Goal: Information Seeking & Learning: Learn about a topic

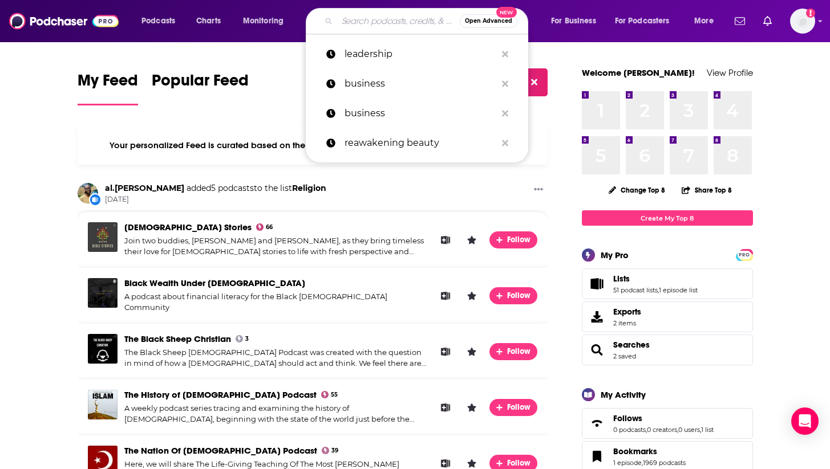
click at [349, 21] on input "Search podcasts, credits, & more..." at bounding box center [398, 21] width 123 height 18
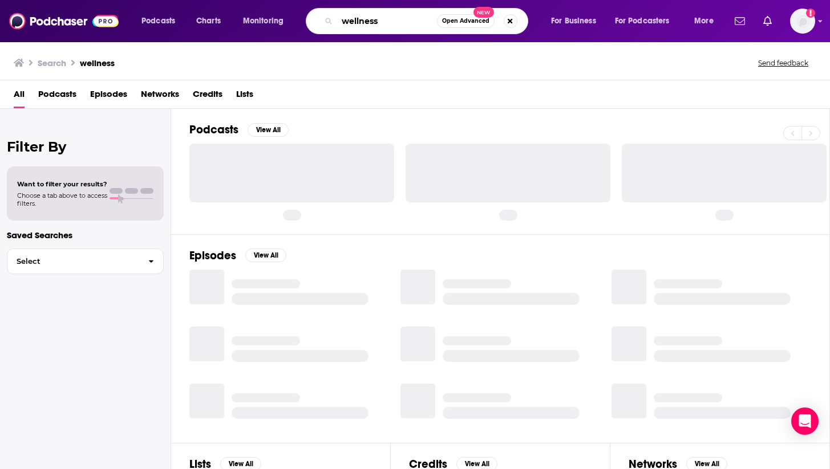
click at [392, 19] on input "wellness" at bounding box center [387, 21] width 100 height 18
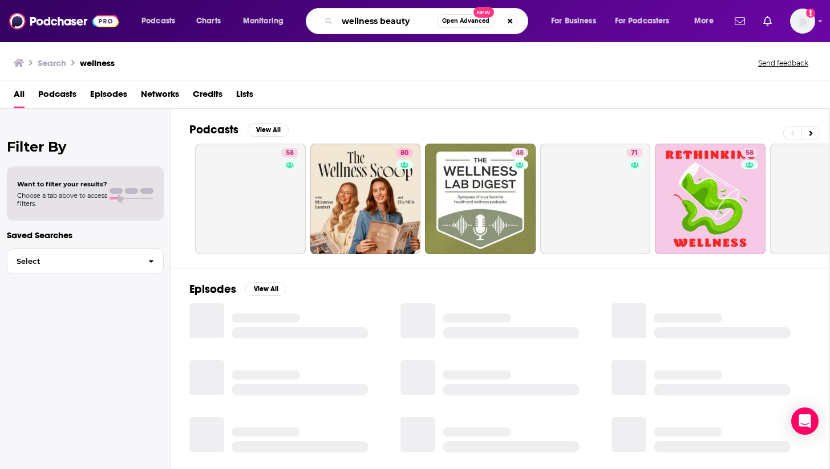
type input "wellness beauty"
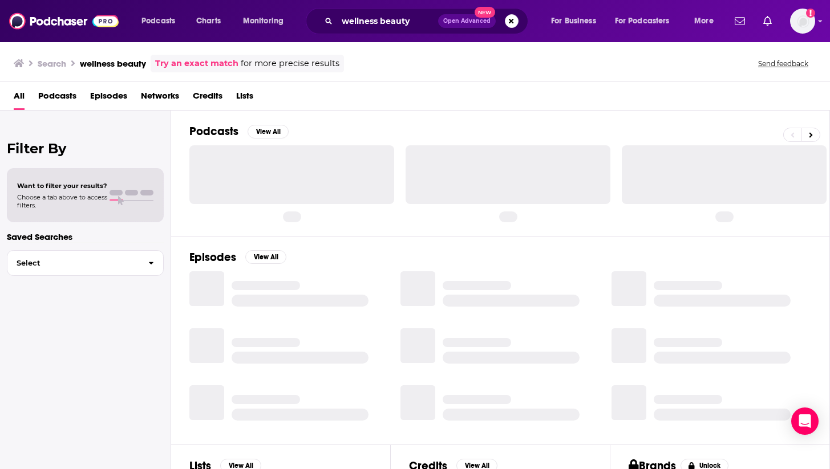
click at [56, 84] on div "All Podcasts Episodes Networks Credits Lists" at bounding box center [415, 96] width 830 height 29
click at [56, 94] on span "Podcasts" at bounding box center [57, 98] width 38 height 23
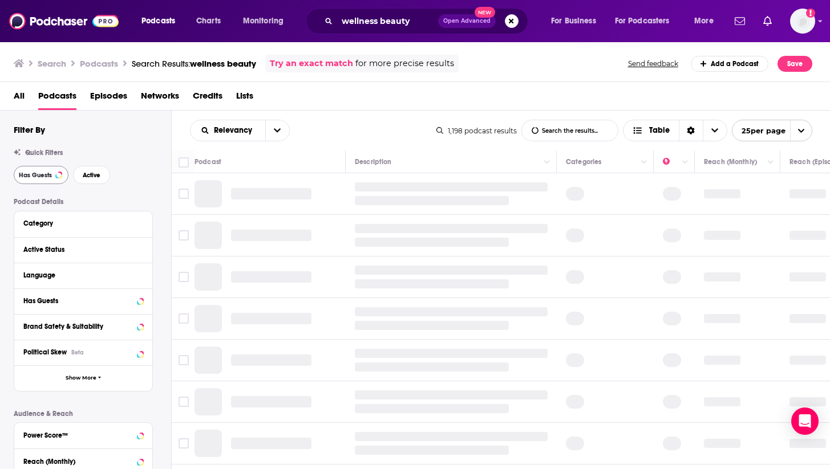
click at [26, 179] on button "Has Guests" at bounding box center [41, 175] width 55 height 18
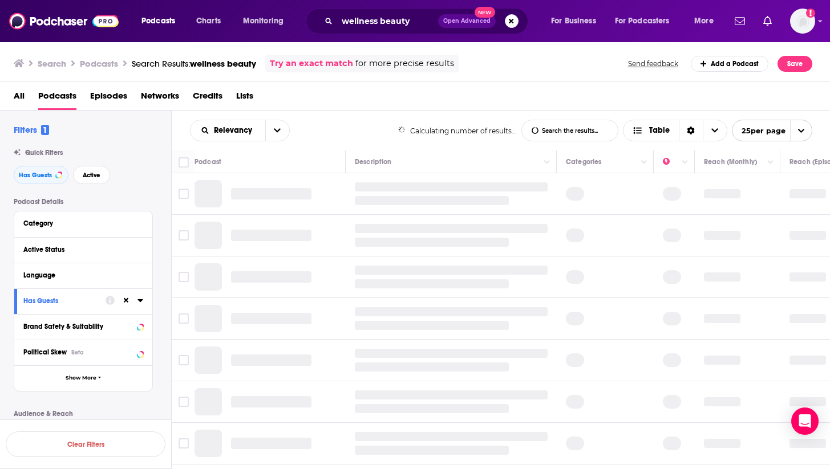
click at [93, 160] on div "Quick Filters Has Guests Active" at bounding box center [92, 166] width 157 height 35
click at [93, 176] on span "Active" at bounding box center [92, 175] width 18 height 6
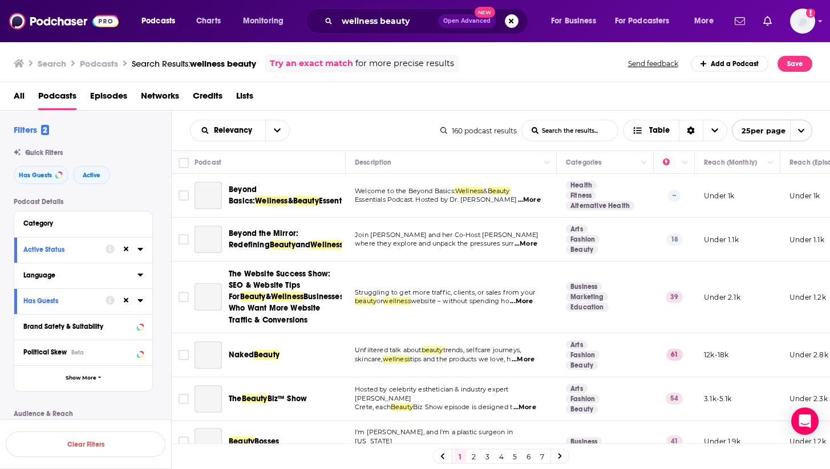
click at [137, 278] on button "Language" at bounding box center [80, 275] width 114 height 14
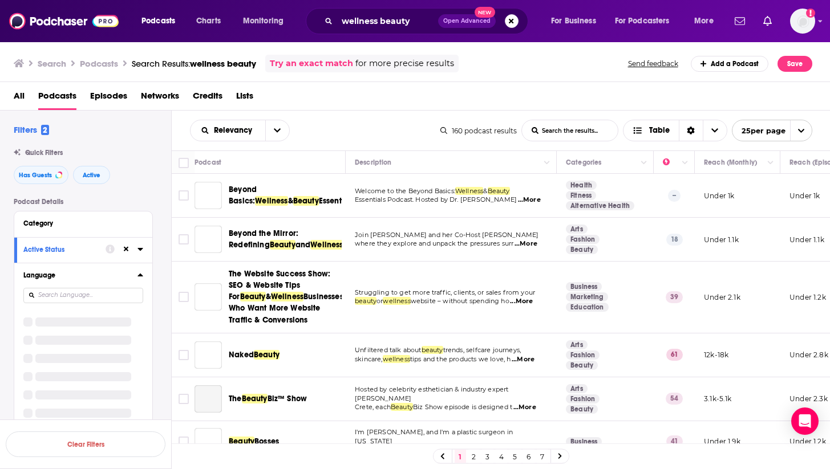
click at [138, 278] on icon at bounding box center [140, 274] width 6 height 9
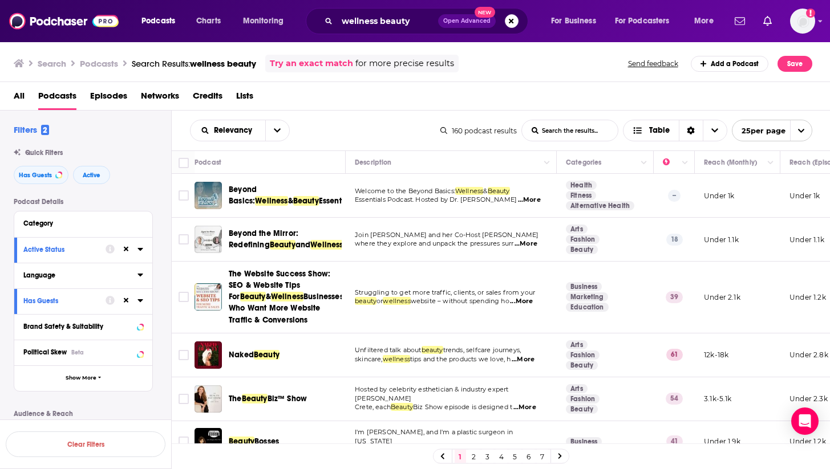
click at [138, 278] on icon at bounding box center [140, 274] width 6 height 9
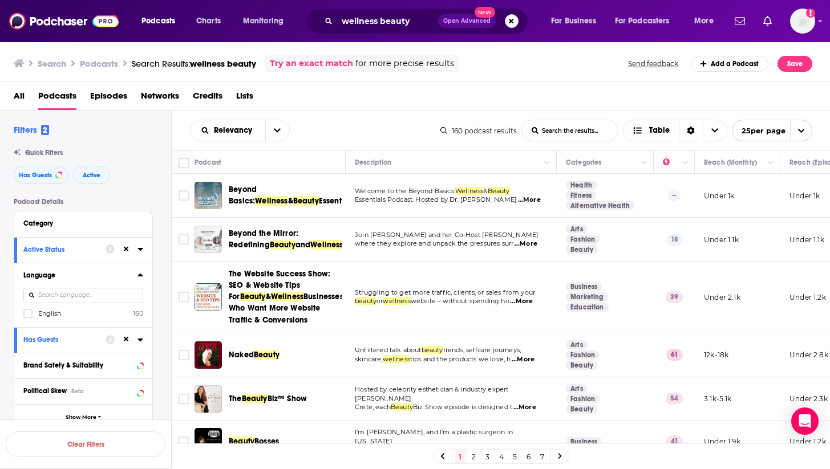
click at [42, 320] on div "Language English 160" at bounding box center [83, 295] width 138 height 64
click at [44, 314] on span "English" at bounding box center [49, 314] width 23 height 8
click at [28, 317] on input "multiSelectOption-en-0" at bounding box center [28, 317] width 0 height 0
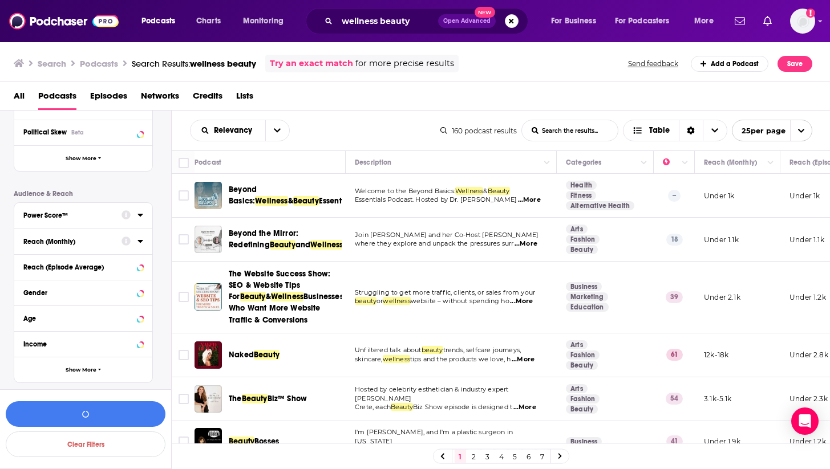
click at [107, 212] on div "Power Score™" at bounding box center [68, 216] width 91 height 8
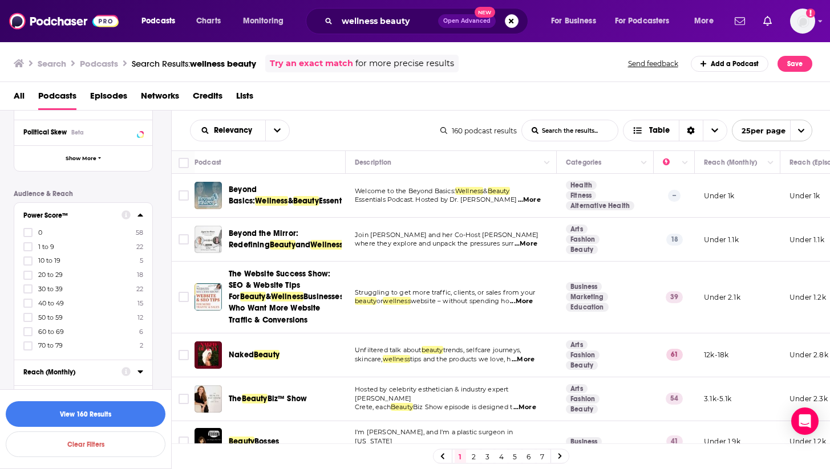
click at [46, 287] on span "30 to 39" at bounding box center [50, 289] width 25 height 8
click at [28, 293] on input "multiSelectOption-30-4" at bounding box center [28, 293] width 0 height 0
click at [50, 290] on span "20 to 29" at bounding box center [50, 289] width 25 height 8
click at [28, 293] on input "multiSelectOption-20-4" at bounding box center [28, 293] width 0 height 0
click at [119, 412] on button "View 40 Results" at bounding box center [86, 414] width 160 height 26
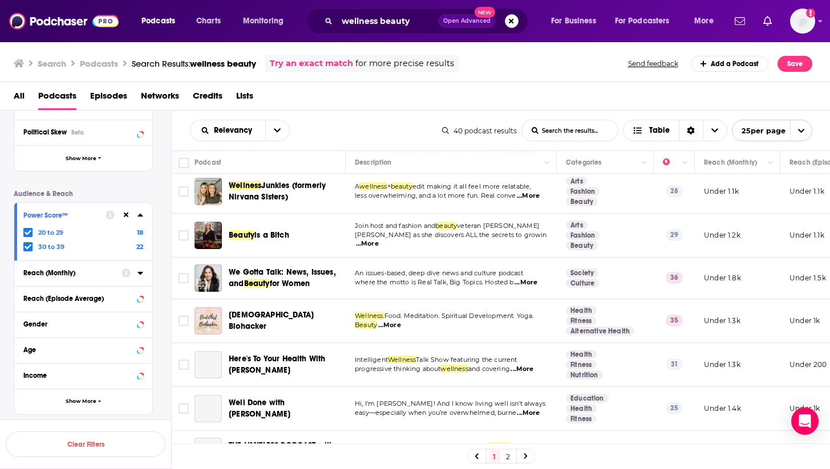
scroll to position [164, 0]
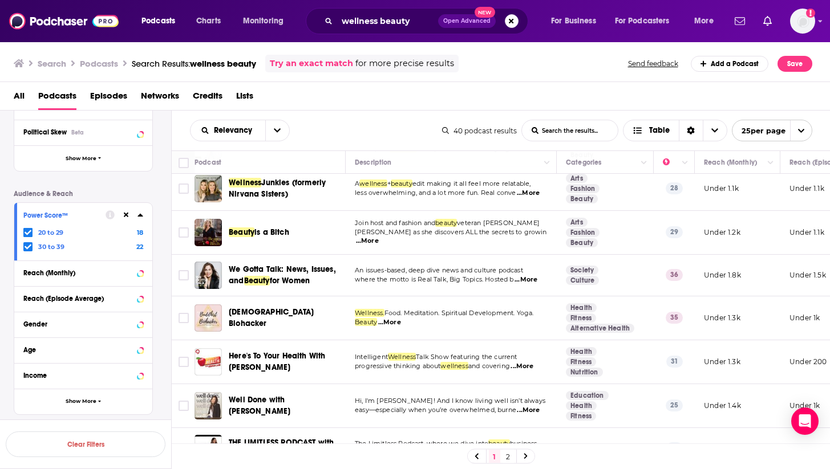
click at [25, 243] on icon at bounding box center [28, 246] width 7 height 7
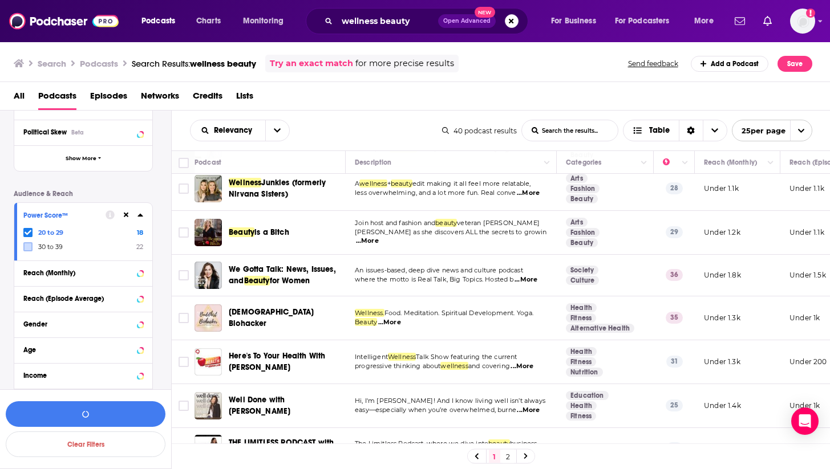
click at [29, 231] on icon at bounding box center [28, 232] width 7 height 7
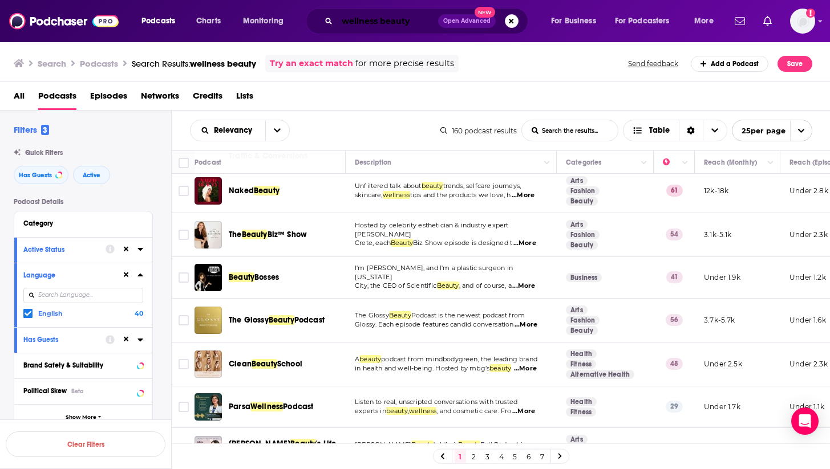
click at [420, 23] on input "wellness beauty" at bounding box center [387, 21] width 101 height 18
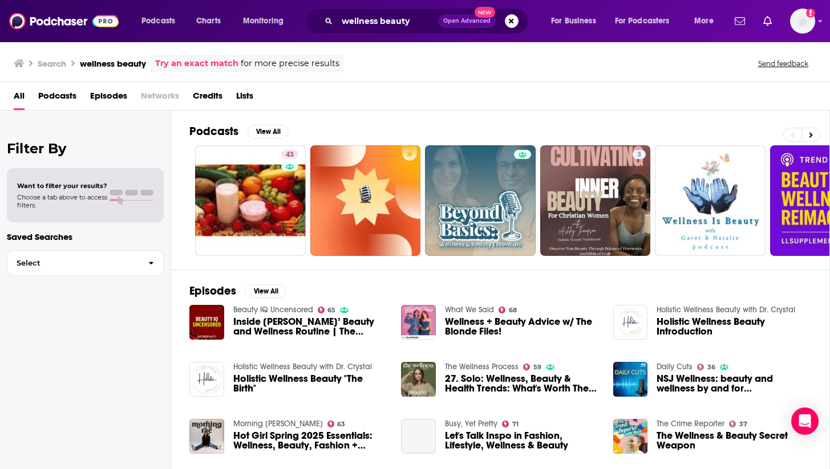
click at [51, 87] on span "Podcasts" at bounding box center [57, 98] width 38 height 23
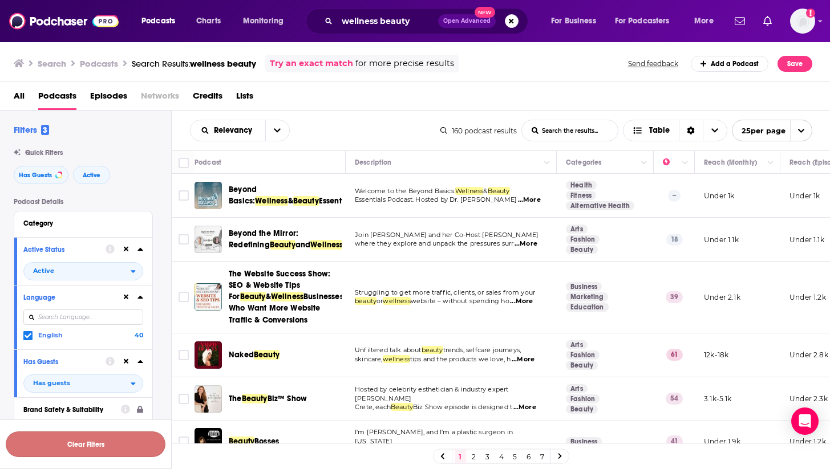
click at [79, 439] on button "Clear Filters" at bounding box center [86, 445] width 160 height 26
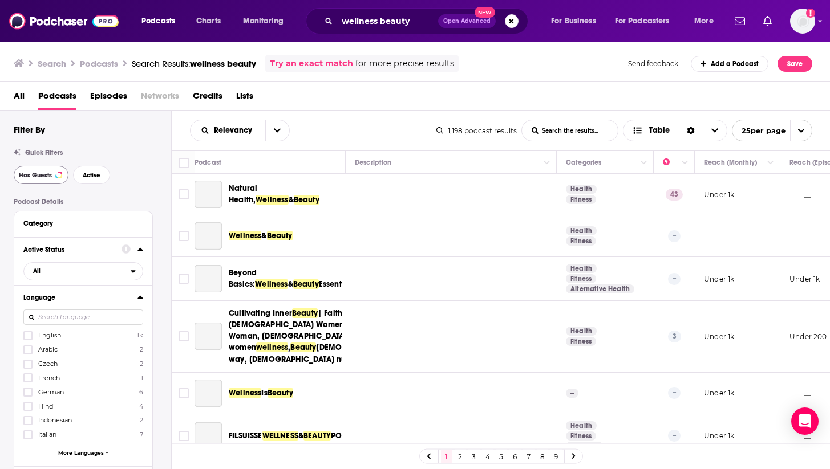
click at [44, 177] on span "Has Guests" at bounding box center [35, 175] width 33 height 6
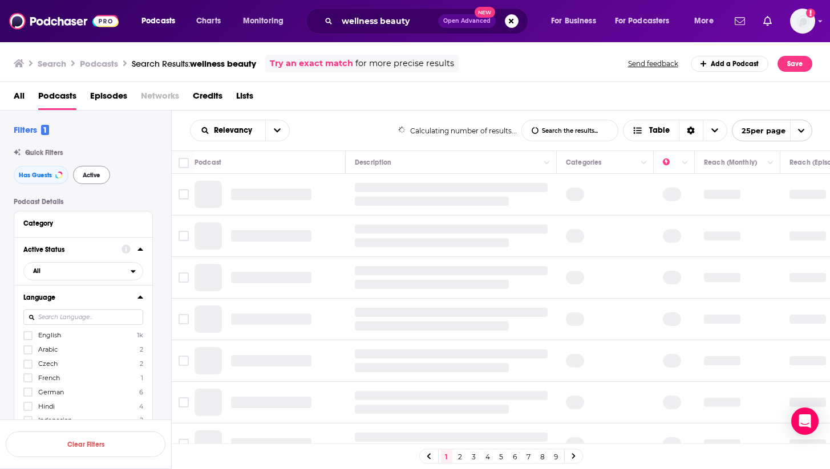
click at [96, 177] on span "Active" at bounding box center [92, 175] width 18 height 6
click at [76, 331] on label "English 1k" at bounding box center [83, 336] width 120 height 10
click at [28, 339] on input "multiSelectOption-en-0" at bounding box center [28, 339] width 0 height 0
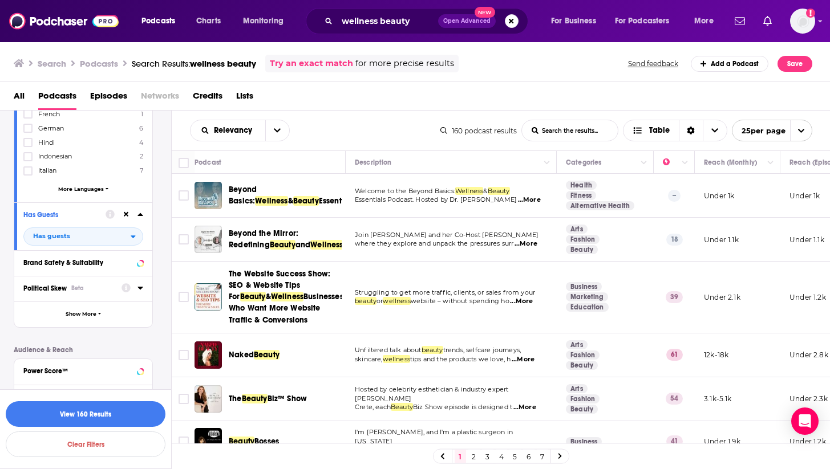
scroll to position [280, 0]
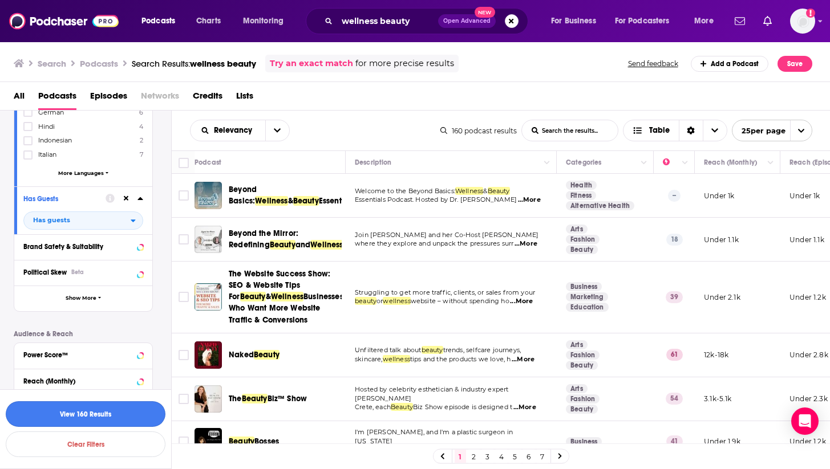
click at [96, 417] on button "View 160 Results" at bounding box center [86, 414] width 160 height 26
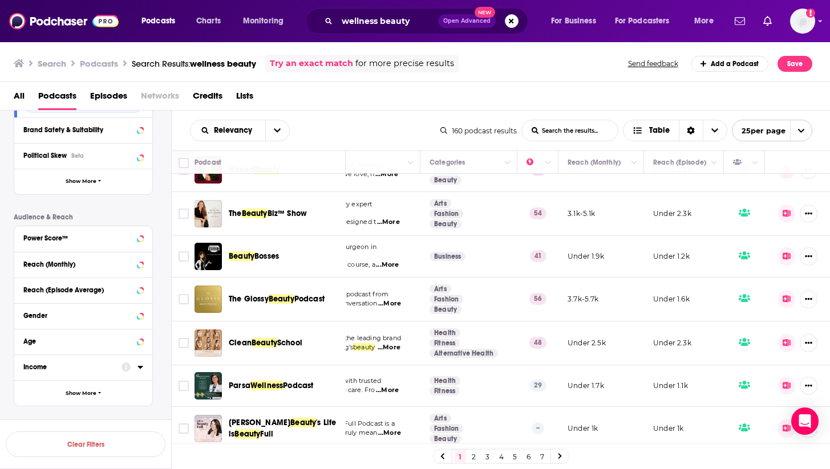
scroll to position [185, 136]
click at [784, 256] on icon at bounding box center [786, 256] width 9 height 7
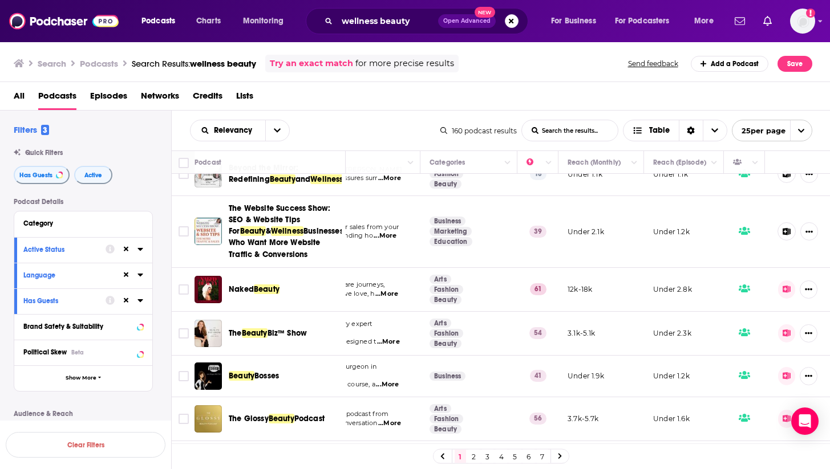
scroll to position [66, 136]
click at [785, 377] on icon at bounding box center [786, 375] width 9 height 7
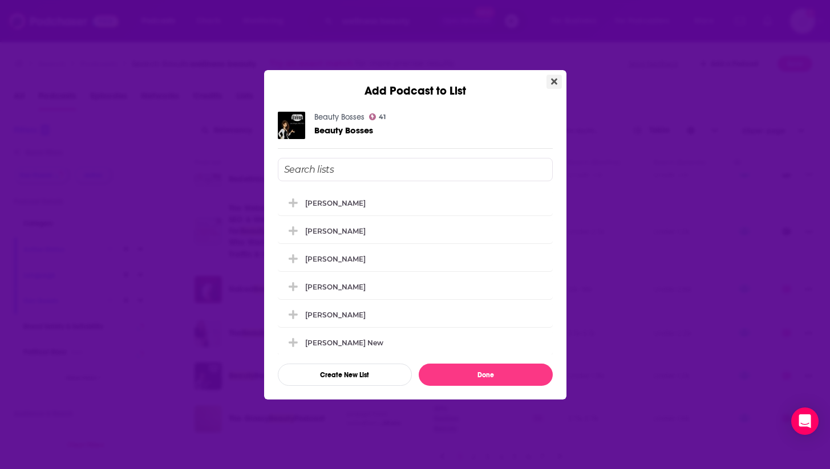
click at [554, 82] on icon "Close" at bounding box center [554, 81] width 6 height 6
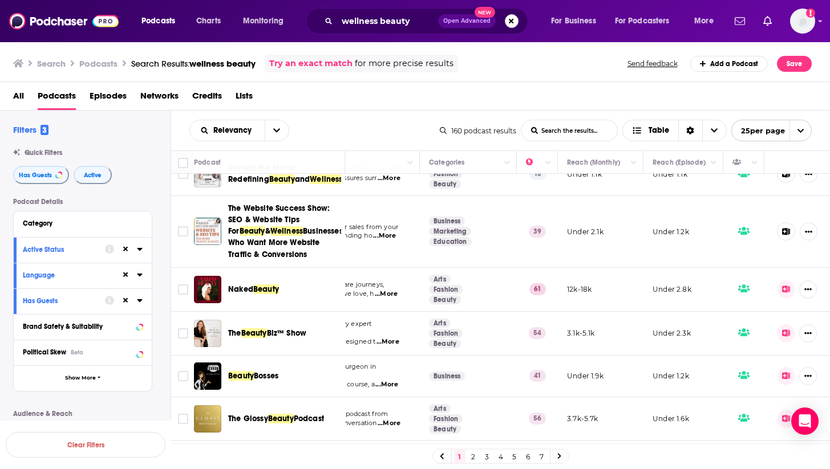
scroll to position [0, 1]
click at [788, 379] on icon at bounding box center [786, 375] width 8 height 7
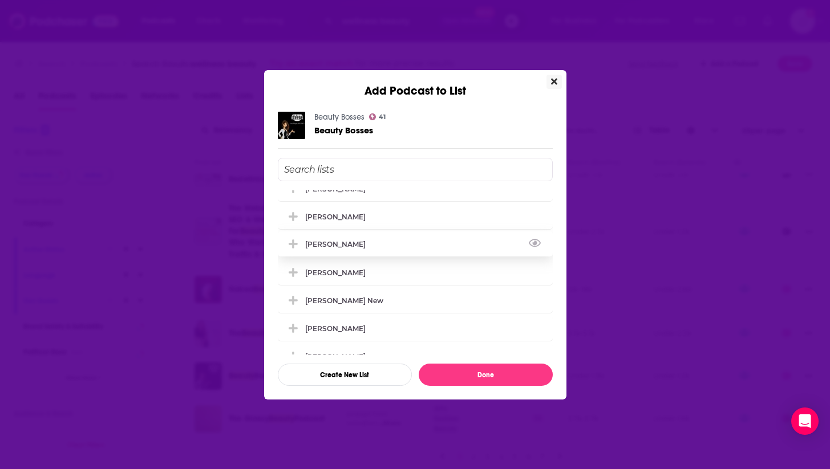
scroll to position [43, 0]
click at [345, 220] on div "Thomas Smith" at bounding box center [338, 215] width 67 height 9
click at [464, 380] on button "Done" at bounding box center [486, 375] width 134 height 22
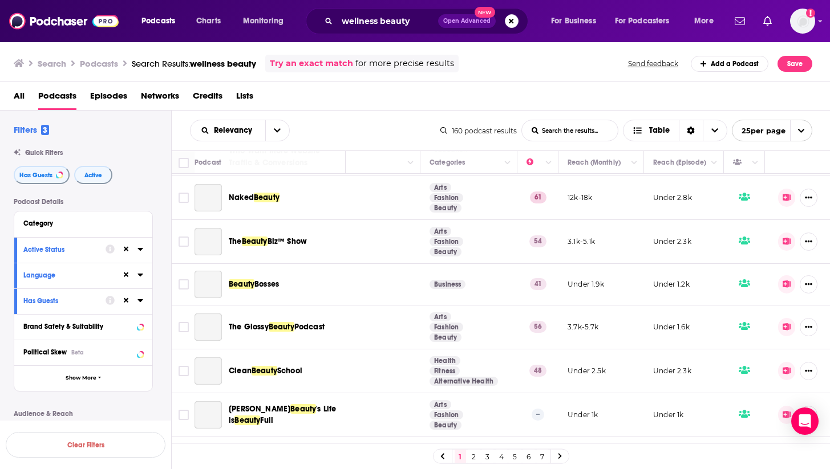
scroll to position [237, 136]
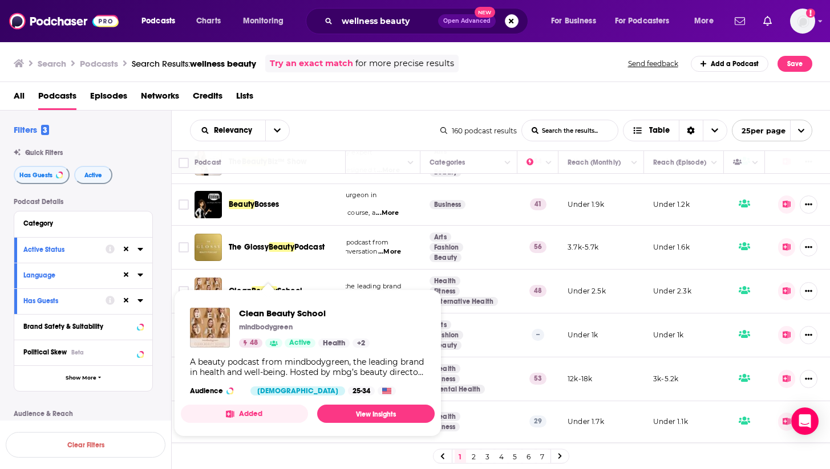
drag, startPoint x: 310, startPoint y: 290, endPoint x: 286, endPoint y: 221, distance: 73.0
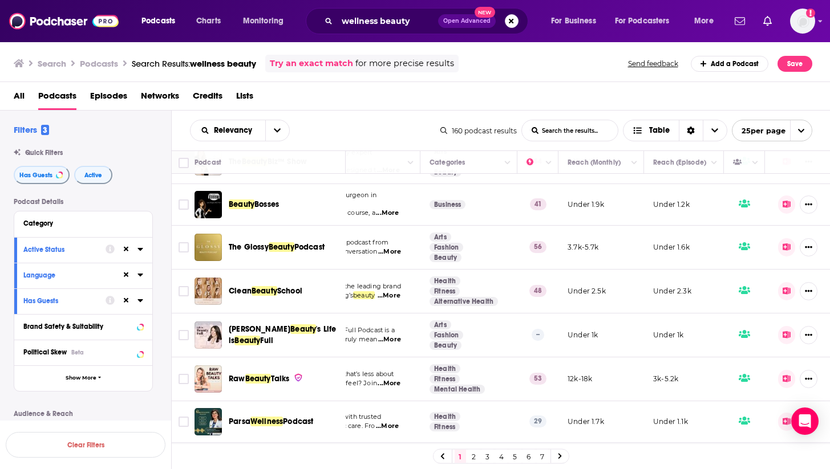
click at [370, 100] on div "All Podcasts Episodes Networks Credits Lists" at bounding box center [417, 98] width 807 height 23
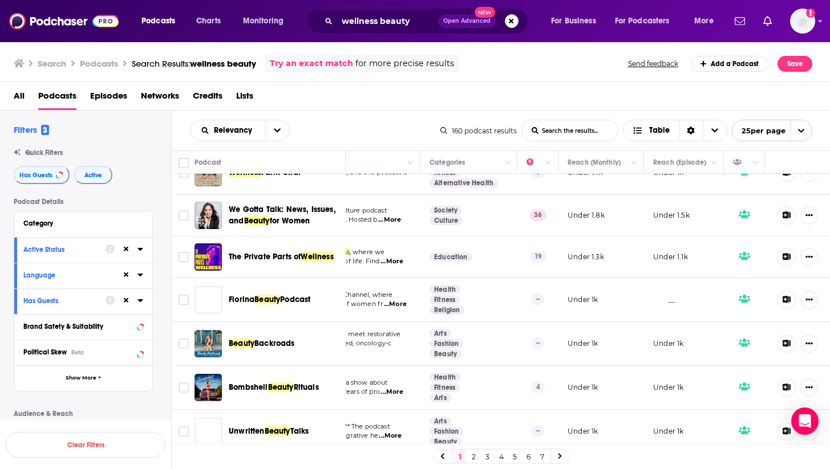
scroll to position [798, 136]
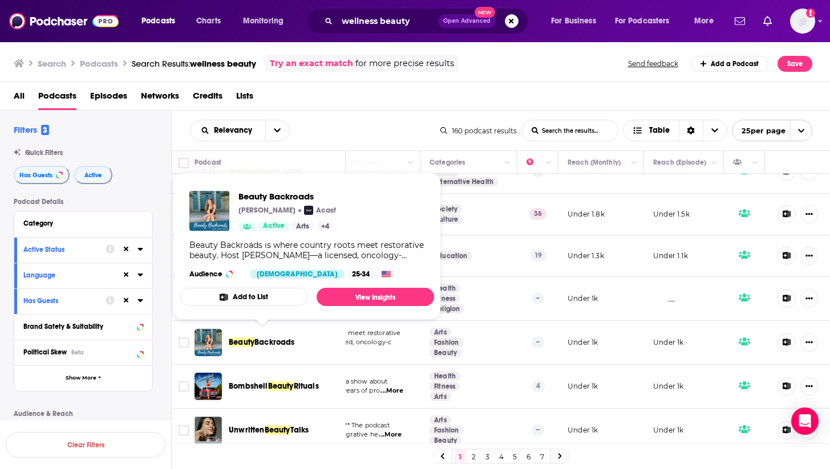
drag, startPoint x: 316, startPoint y: 336, endPoint x: 228, endPoint y: 338, distance: 87.8
click at [228, 338] on div "Beauty Backroads" at bounding box center [270, 342] width 153 height 27
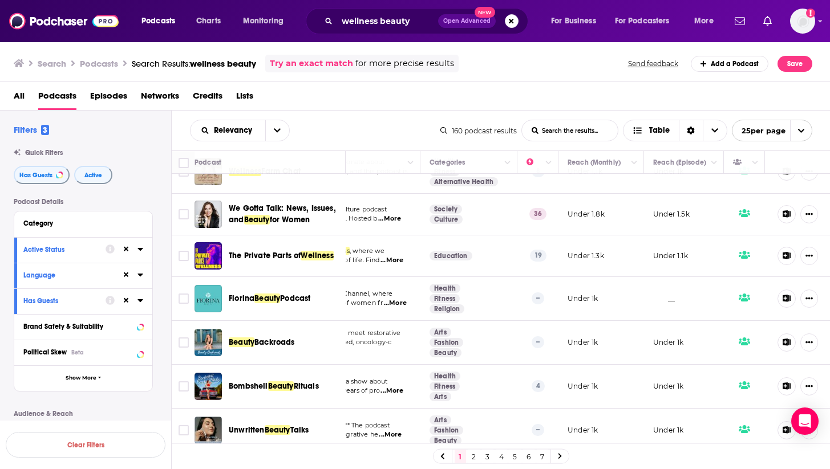
copy span "Beauty Backroads"
click at [786, 334] on button at bounding box center [786, 343] width 19 height 18
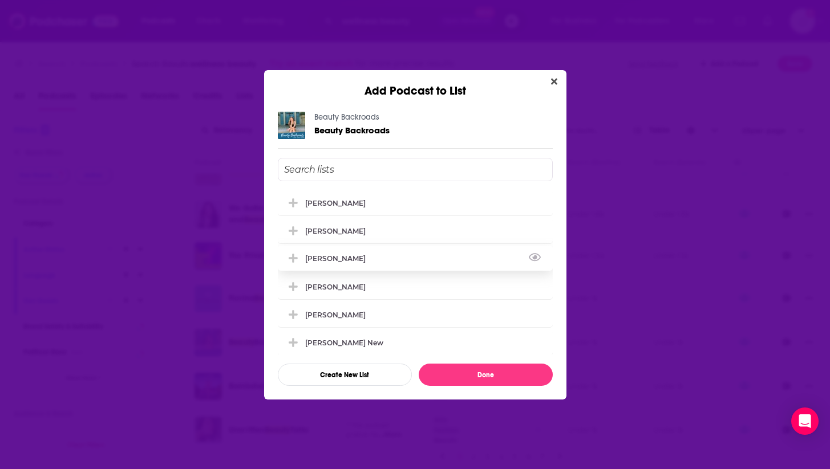
click at [334, 262] on div "Thomas Smith" at bounding box center [338, 258] width 67 height 9
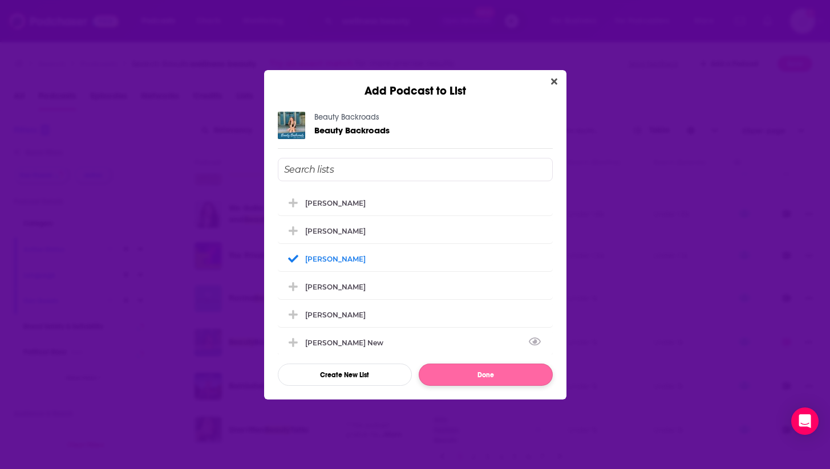
click at [444, 374] on button "Done" at bounding box center [486, 375] width 134 height 22
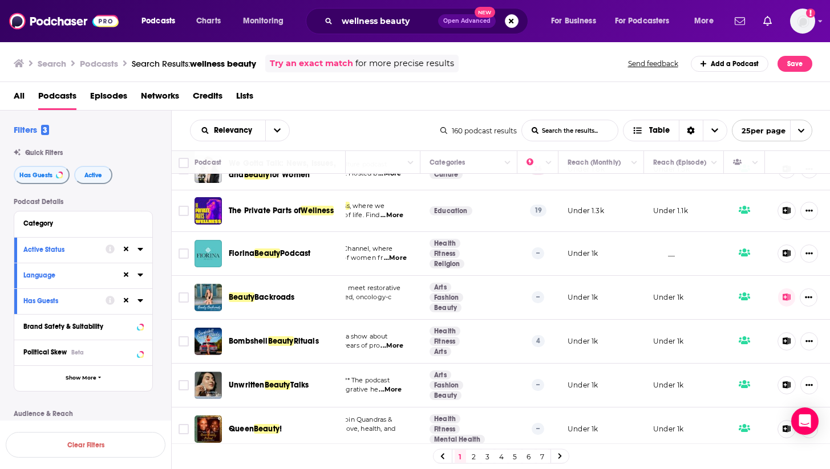
drag, startPoint x: 320, startPoint y: 379, endPoint x: 228, endPoint y: 379, distance: 92.9
click at [228, 379] on div "Unwritten Beauty Talks" at bounding box center [270, 385] width 153 height 27
copy span "Unwritten Beauty Talks"
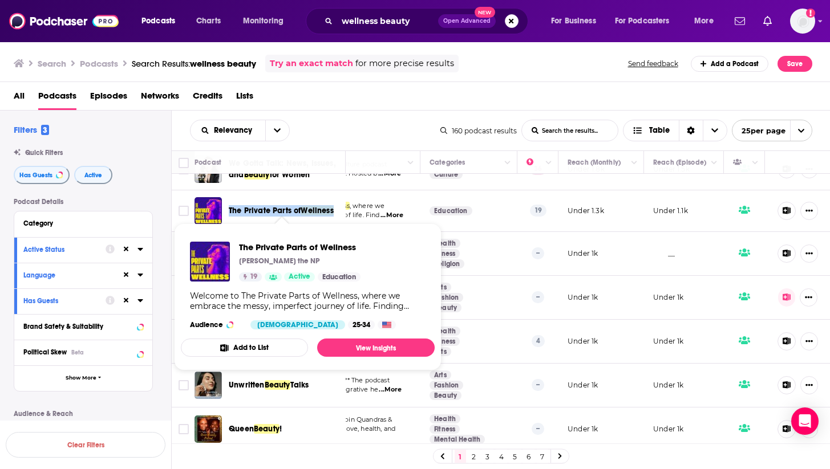
drag, startPoint x: 336, startPoint y: 206, endPoint x: 230, endPoint y: 207, distance: 106.1
click at [230, 207] on div "The Private Parts of Wellness" at bounding box center [288, 210] width 119 height 11
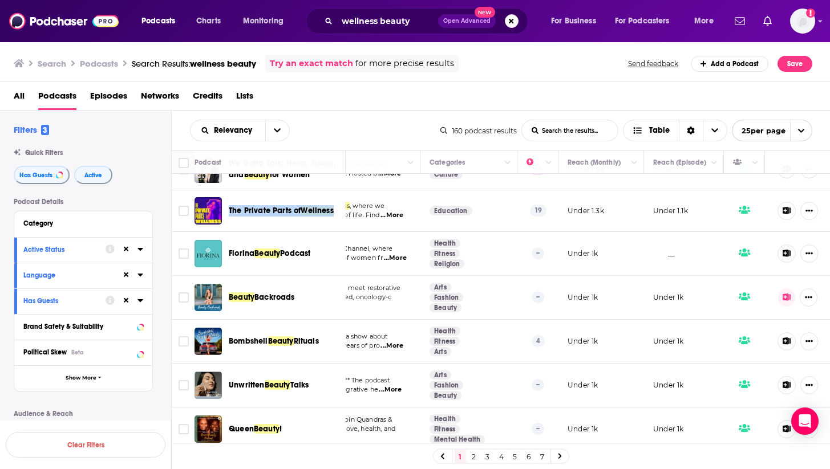
copy span "The Private Parts of Wellness"
click at [783, 210] on button at bounding box center [786, 211] width 19 height 18
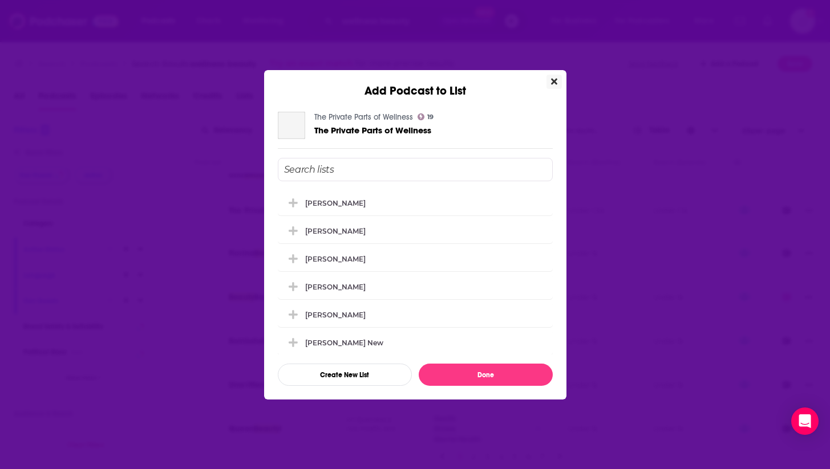
scroll to position [0, 0]
click at [371, 267] on div "Thomas Smith" at bounding box center [415, 258] width 275 height 25
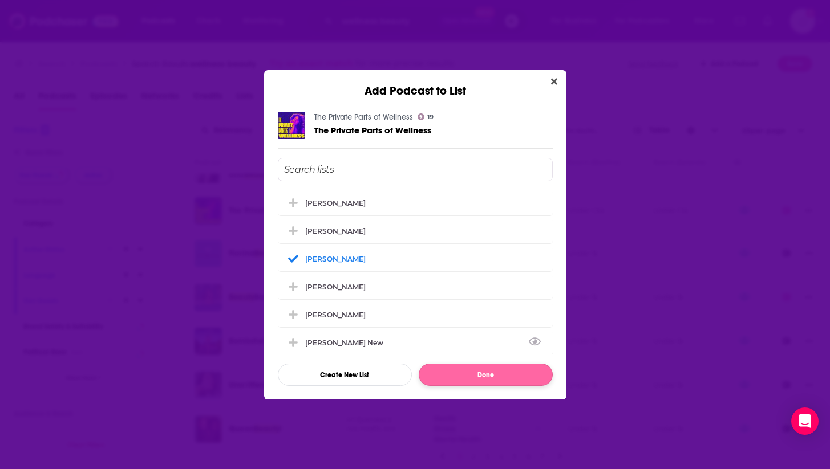
click at [440, 369] on button "Done" at bounding box center [486, 375] width 134 height 22
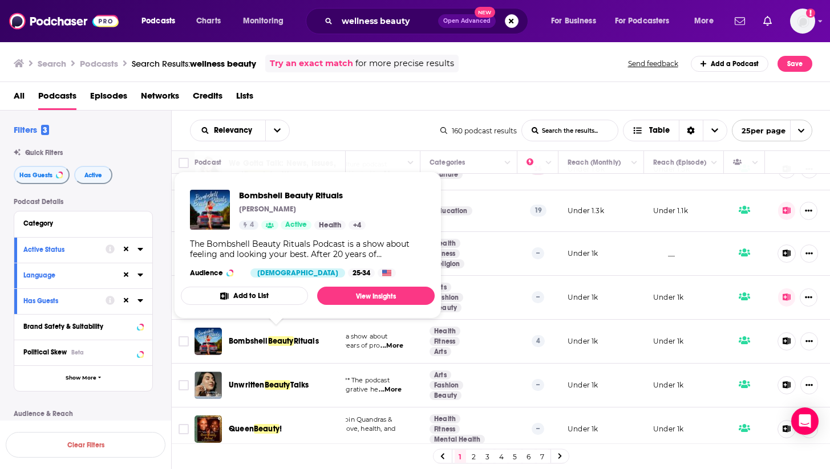
drag, startPoint x: 323, startPoint y: 337, endPoint x: 231, endPoint y: 336, distance: 91.8
click at [231, 336] on div "Bombshell Beauty Rituals" at bounding box center [288, 341] width 119 height 11
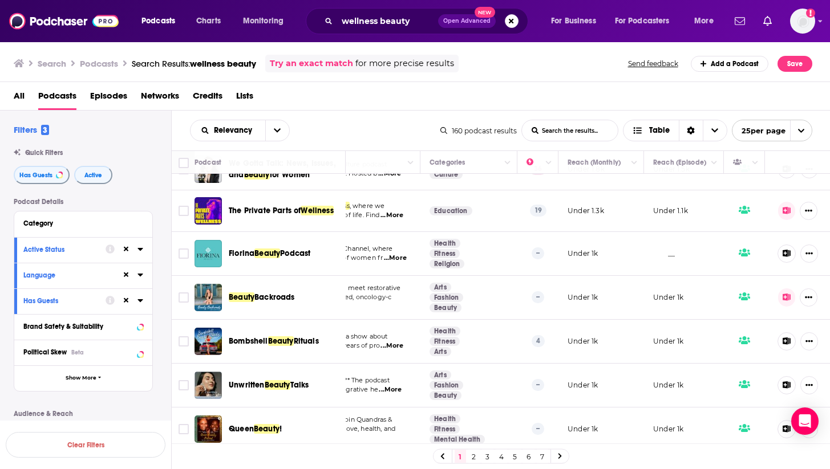
copy span "Bombshell Beauty Rituals"
drag, startPoint x: 293, startPoint y: 424, endPoint x: 228, endPoint y: 424, distance: 64.4
click at [228, 424] on div "Queen Beauty !" at bounding box center [270, 429] width 153 height 27
copy span "Queen Beauty !"
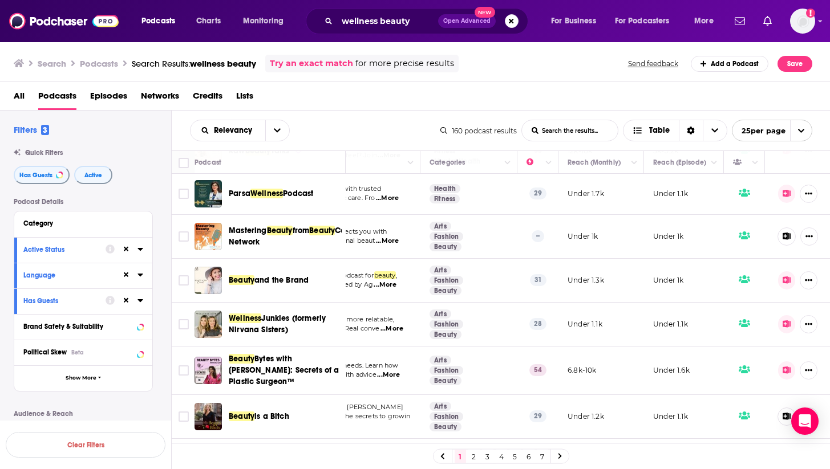
scroll to position [460, 135]
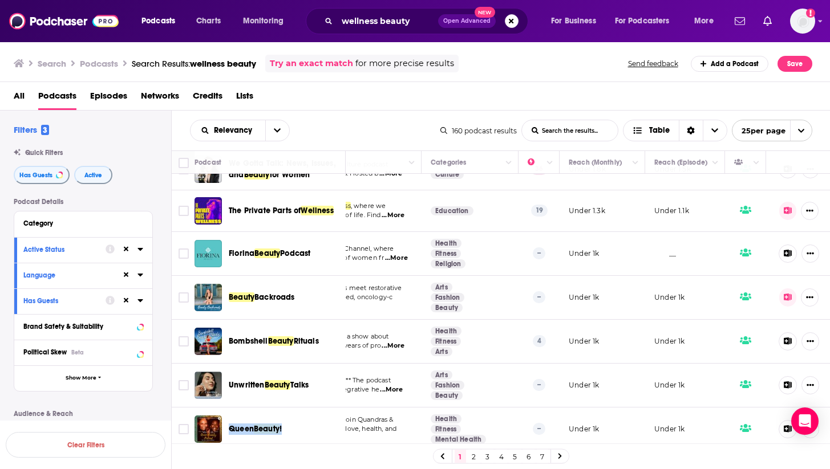
click at [469, 456] on link "2" at bounding box center [473, 457] width 11 height 14
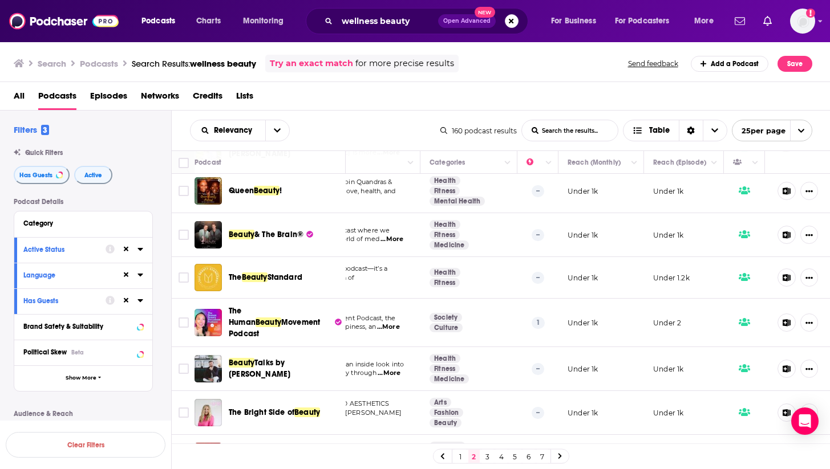
scroll to position [46, 136]
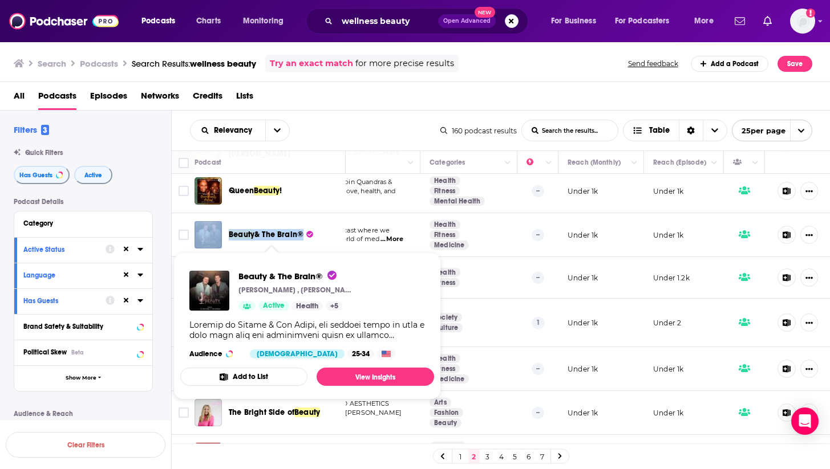
drag, startPoint x: 224, startPoint y: 236, endPoint x: 307, endPoint y: 234, distance: 82.7
click at [307, 234] on div "Beauty & The Brain®" at bounding box center [270, 234] width 153 height 27
copy div "Beauty & The Brain®"
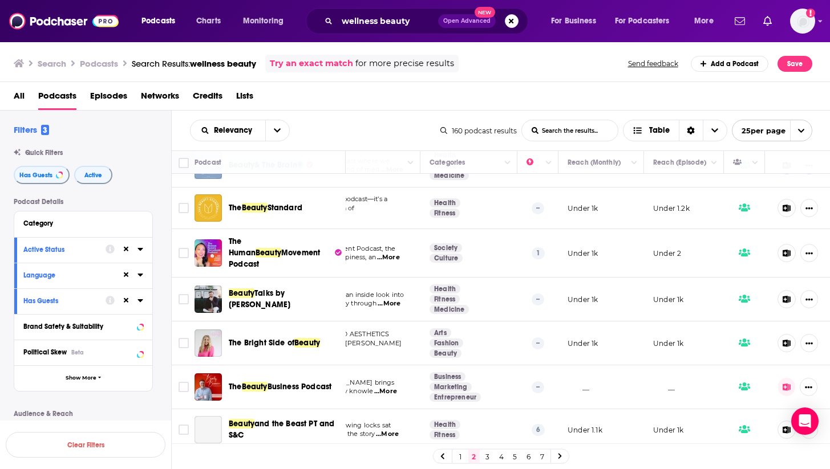
scroll to position [117, 136]
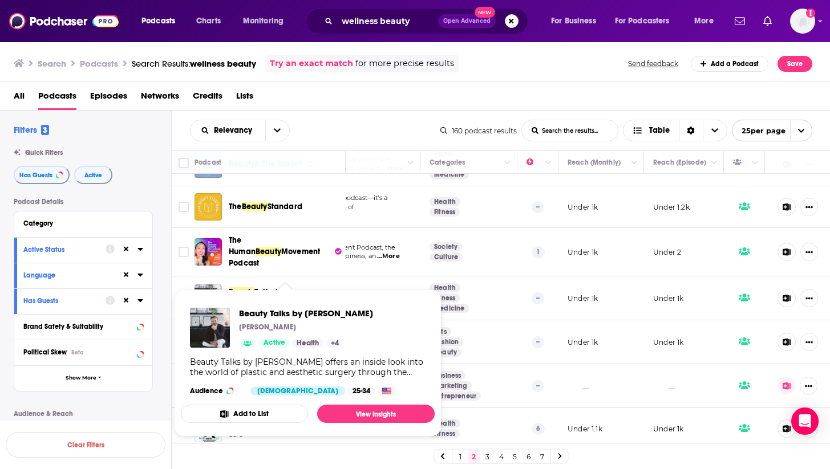
drag, startPoint x: 257, startPoint y: 299, endPoint x: 221, endPoint y: 273, distance: 44.0
click at [221, 277] on td "Beauty Talks by Dr. Matteo Vigo" at bounding box center [269, 299] width 151 height 44
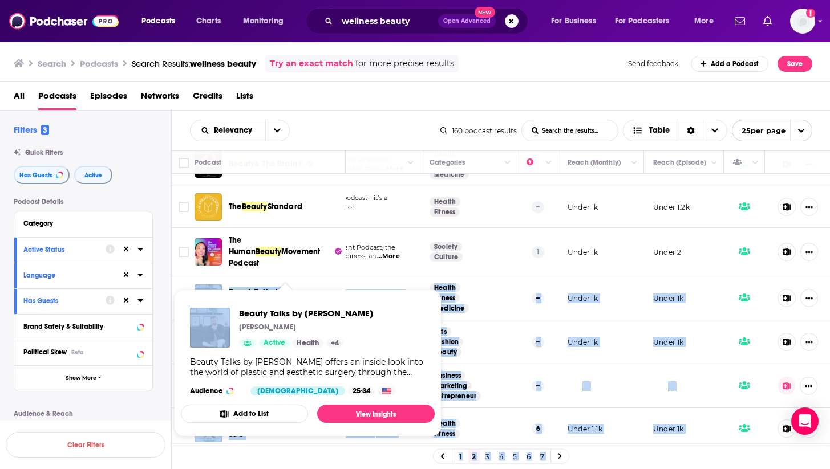
drag, startPoint x: 223, startPoint y: 279, endPoint x: 274, endPoint y: 297, distance: 53.7
click at [274, 298] on div "Podcasts Charts Monitoring wellness beauty Open Advanced New For Business For P…" at bounding box center [415, 234] width 830 height 469
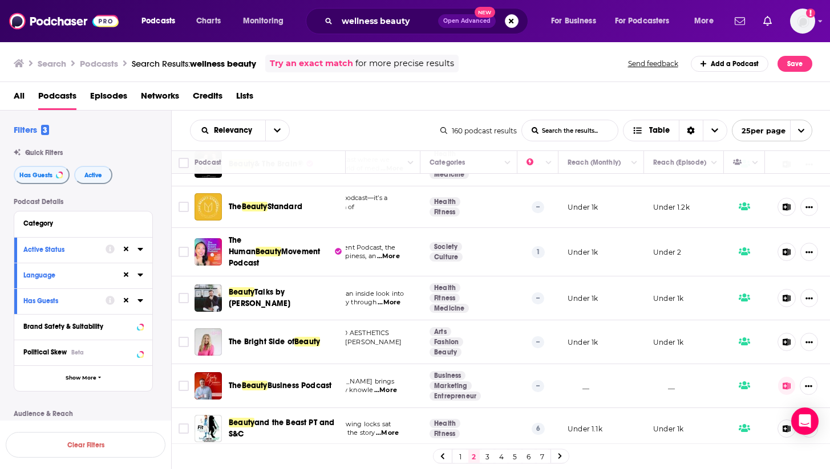
click at [160, 202] on div "Podcast Details Category Active Status Language Has Guests Brand Safety & Suita…" at bounding box center [92, 400] width 157 height 405
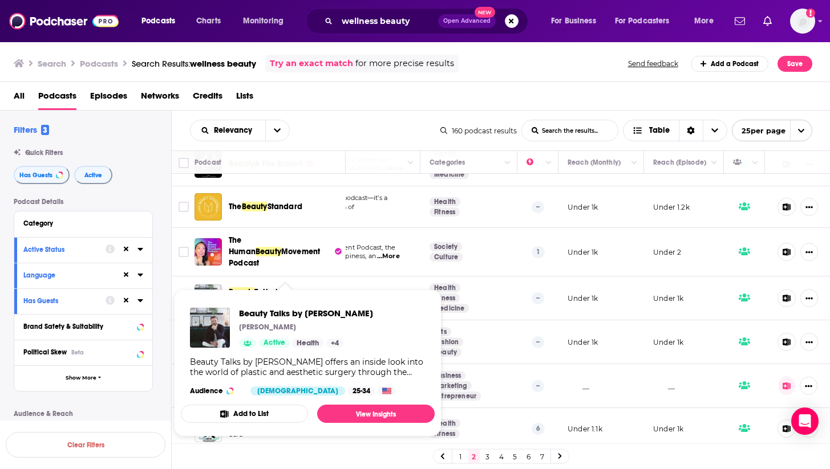
drag, startPoint x: 306, startPoint y: 300, endPoint x: 224, endPoint y: 275, distance: 85.9
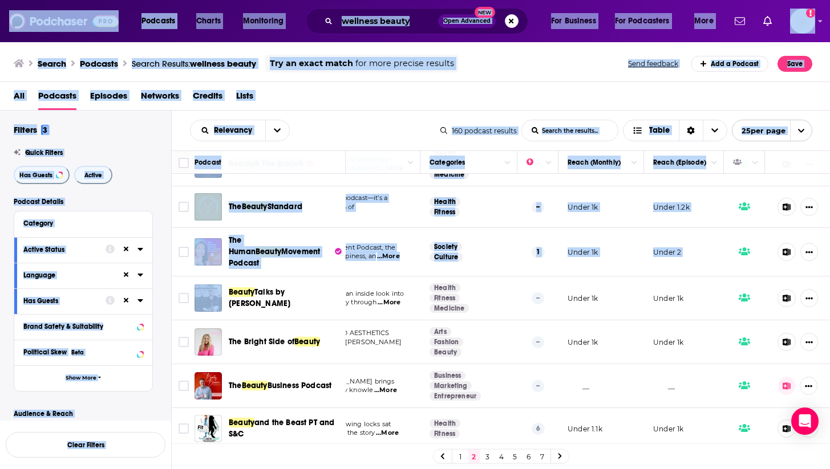
click at [251, 287] on div "Podcasts Charts Monitoring wellness beauty Open Advanced New For Business For P…" at bounding box center [415, 234] width 830 height 469
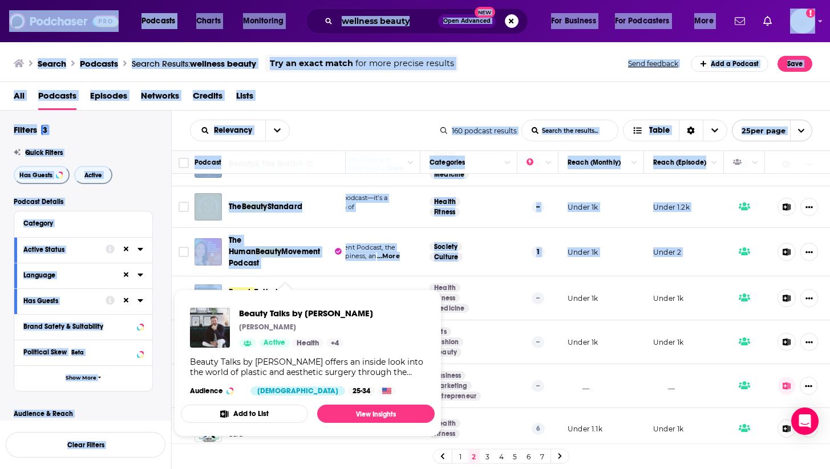
click at [149, 172] on div "Has Guests Active" at bounding box center [92, 175] width 157 height 18
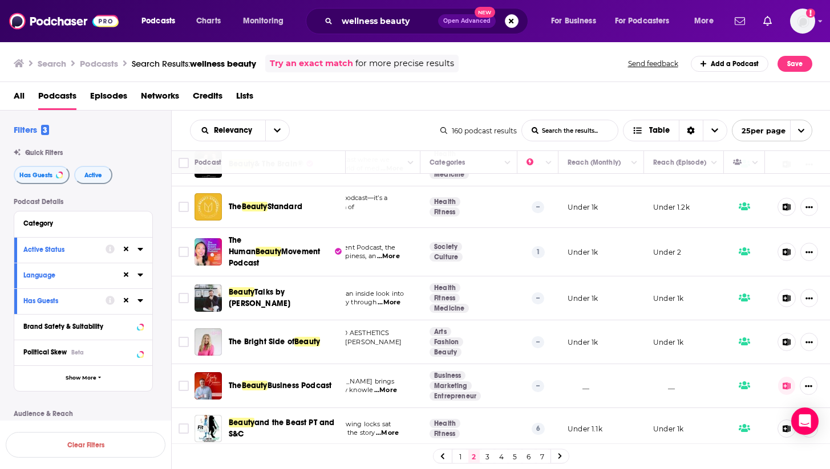
click at [143, 172] on div "Has Guests Active" at bounding box center [92, 175] width 157 height 18
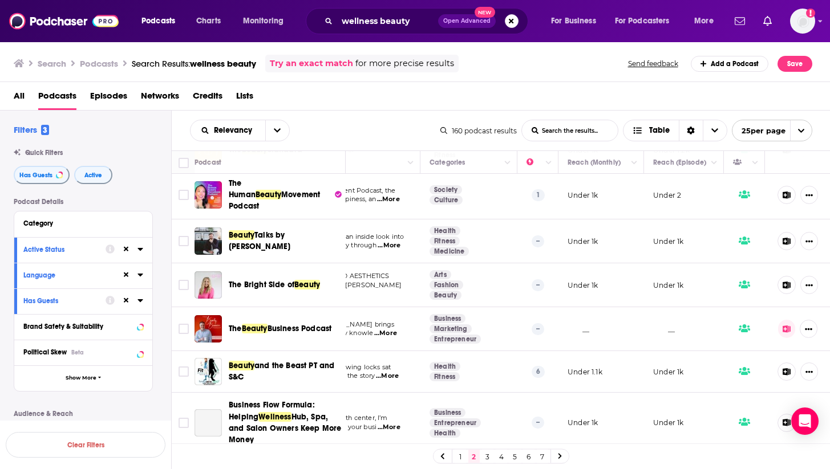
scroll to position [192, 136]
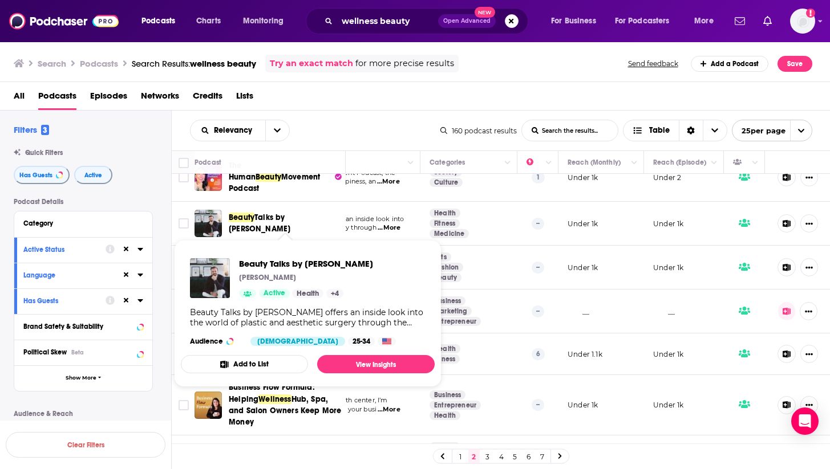
drag, startPoint x: 225, startPoint y: 206, endPoint x: 254, endPoint y: 221, distance: 32.6
click at [254, 221] on div "Beauty Talks by Dr. Matteo Vigo" at bounding box center [270, 223] width 153 height 27
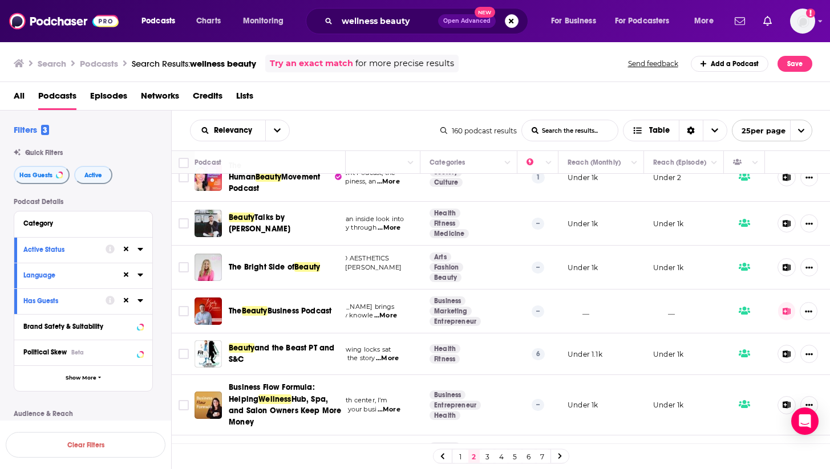
copy div "Beauty Talks by Dr. Matteo Vigo"
drag, startPoint x: 338, startPoint y: 262, endPoint x: 226, endPoint y: 263, distance: 111.2
click at [226, 263] on div "The Bright Side of Beauty" at bounding box center [270, 267] width 153 height 27
copy span "The Bright Side of Beauty"
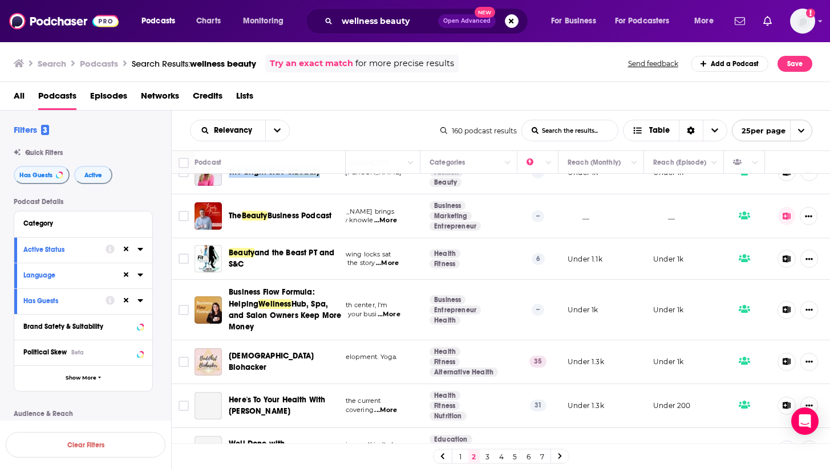
scroll to position [289, 136]
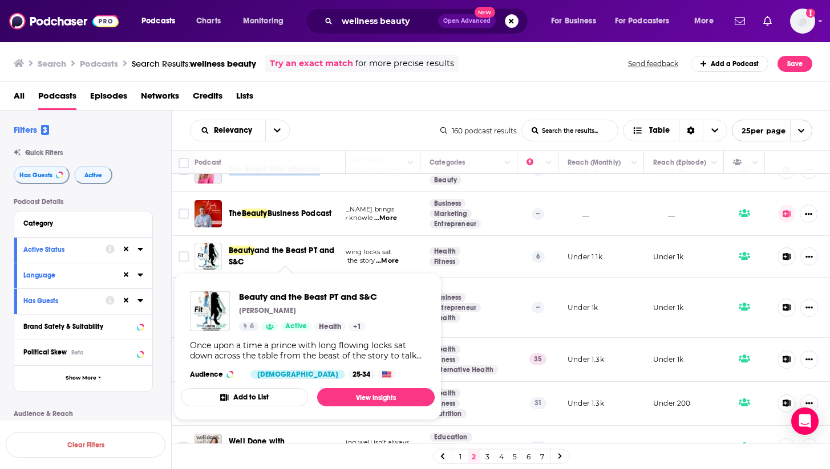
drag, startPoint x: 222, startPoint y: 241, endPoint x: 251, endPoint y: 256, distance: 32.4
click at [251, 256] on div "Beauty and the Beast PT and S&C" at bounding box center [270, 256] width 153 height 27
copy div "Beauty and the Beast PT and S&C"
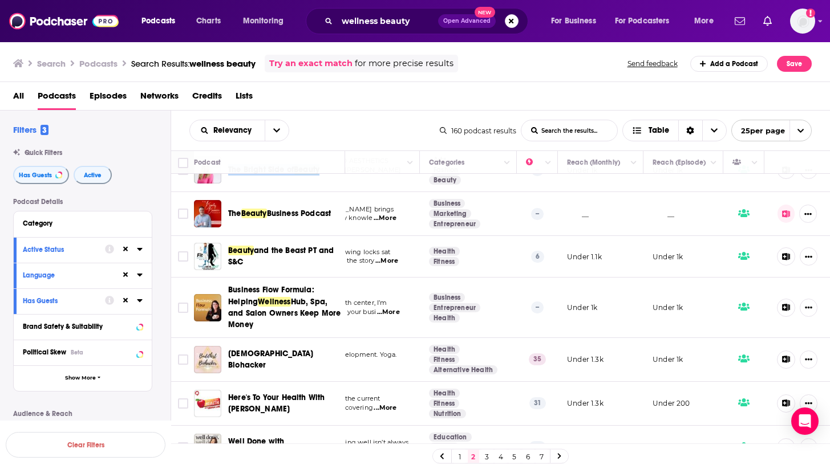
scroll to position [0, 1]
click at [786, 253] on icon at bounding box center [786, 256] width 8 height 7
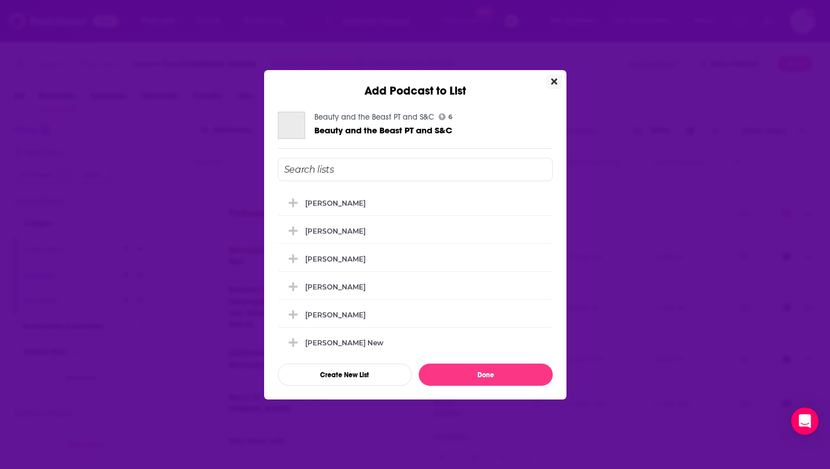
scroll to position [0, 0]
click at [358, 261] on div "Thomas Smith" at bounding box center [338, 258] width 67 height 9
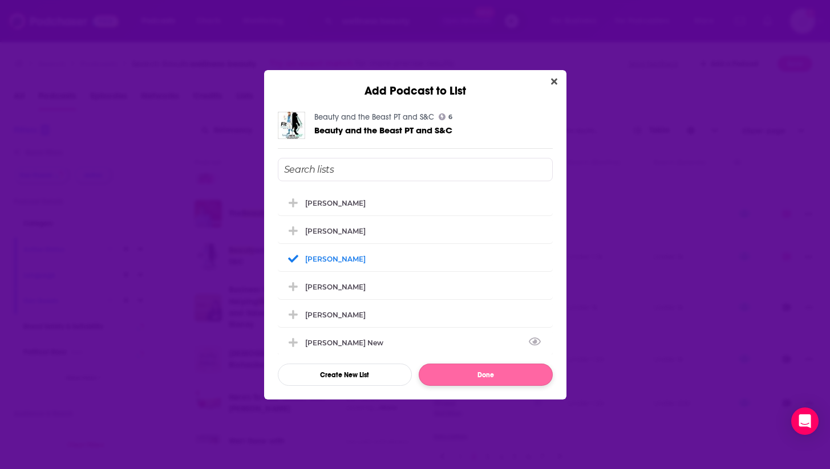
click at [457, 373] on button "Done" at bounding box center [486, 375] width 134 height 22
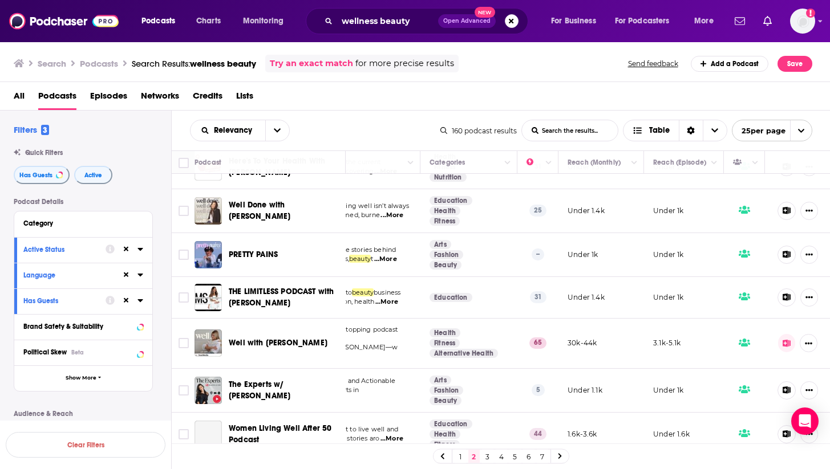
scroll to position [526, 136]
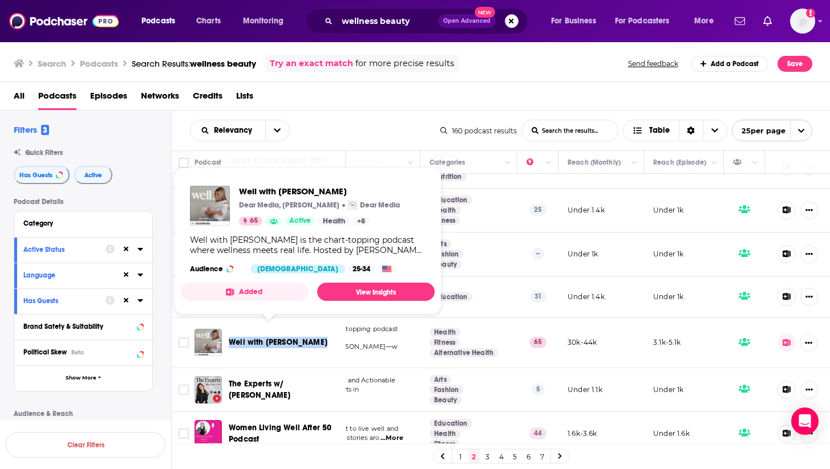
drag, startPoint x: 319, startPoint y: 332, endPoint x: 231, endPoint y: 333, distance: 88.4
click at [231, 337] on div "Well with Arielle Lorre" at bounding box center [288, 342] width 119 height 11
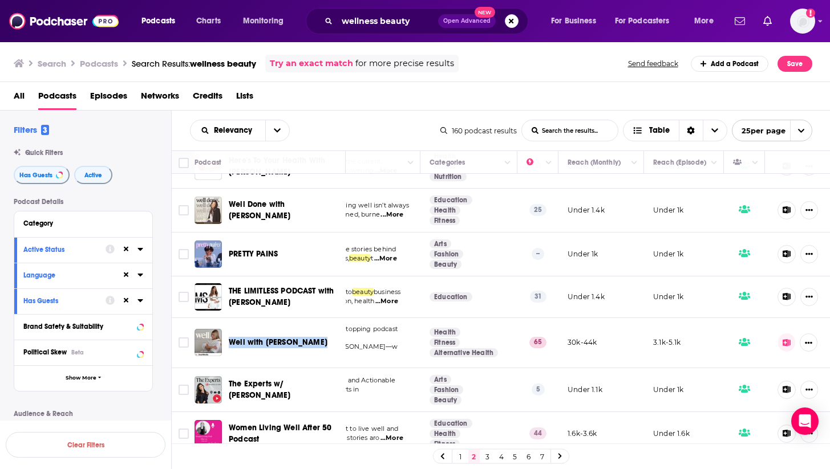
copy span "Well with Arielle Lorre"
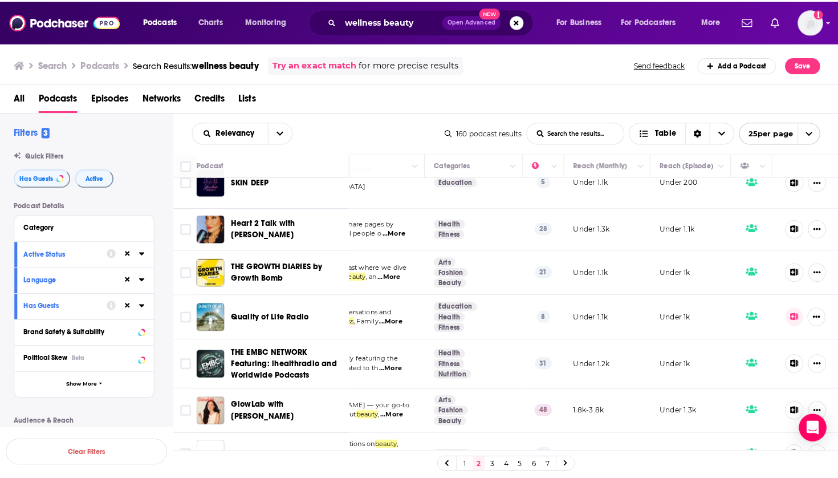
scroll to position [827, 136]
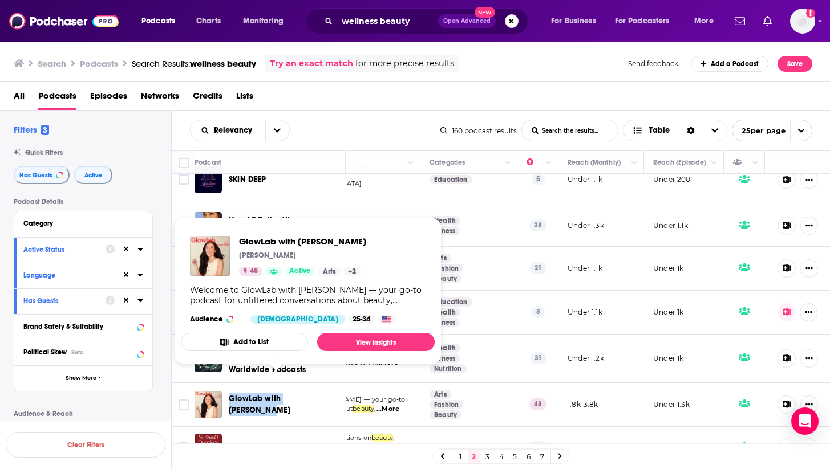
drag, startPoint x: 330, startPoint y: 384, endPoint x: 230, endPoint y: 384, distance: 100.4
click at [230, 393] on div "GlowLab with Susan Yara" at bounding box center [288, 404] width 119 height 23
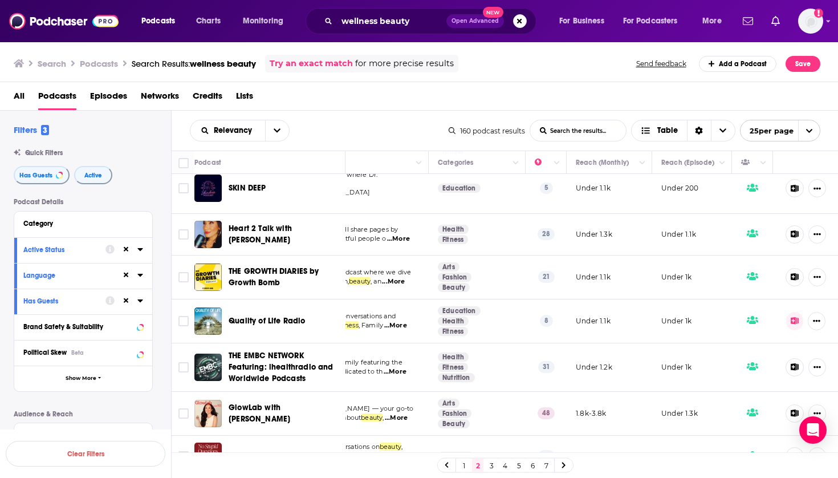
scroll to position [0, 0]
click at [490, 467] on link "3" at bounding box center [491, 465] width 11 height 14
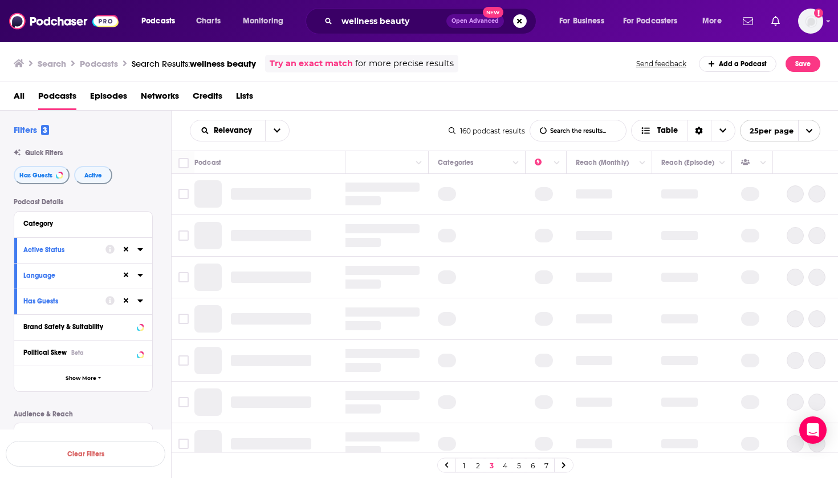
scroll to position [0, 128]
